Goal: Task Accomplishment & Management: Manage account settings

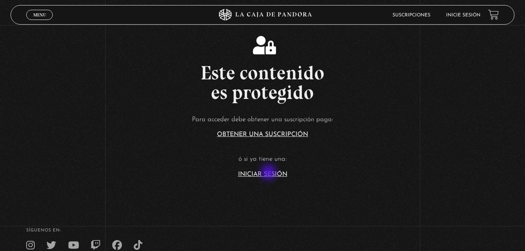
click at [269, 173] on link "Iniciar Sesión" at bounding box center [262, 174] width 49 height 6
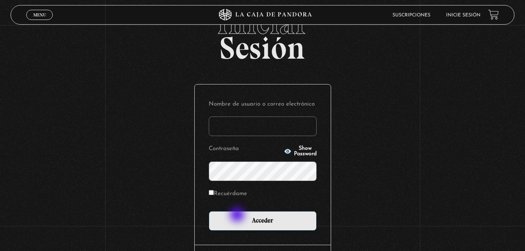
scroll to position [78, 0]
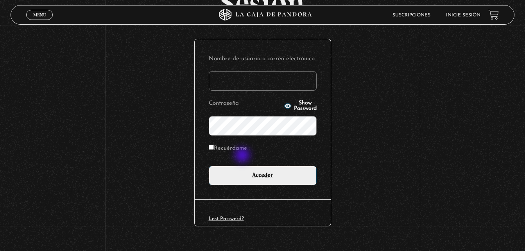
type input "cruz.cruz.sonia@gmail.com"
click at [246, 151] on label "Recuérdame" at bounding box center [228, 149] width 38 height 12
click at [214, 150] on input "Recuérdame" at bounding box center [211, 147] width 5 height 5
checkbox input "true"
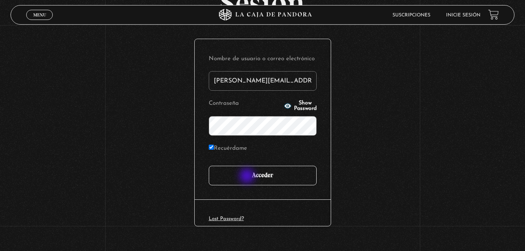
click at [248, 175] on input "Acceder" at bounding box center [263, 176] width 108 height 20
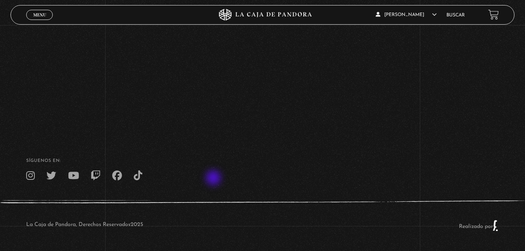
scroll to position [108, 0]
